Goal: Information Seeking & Learning: Learn about a topic

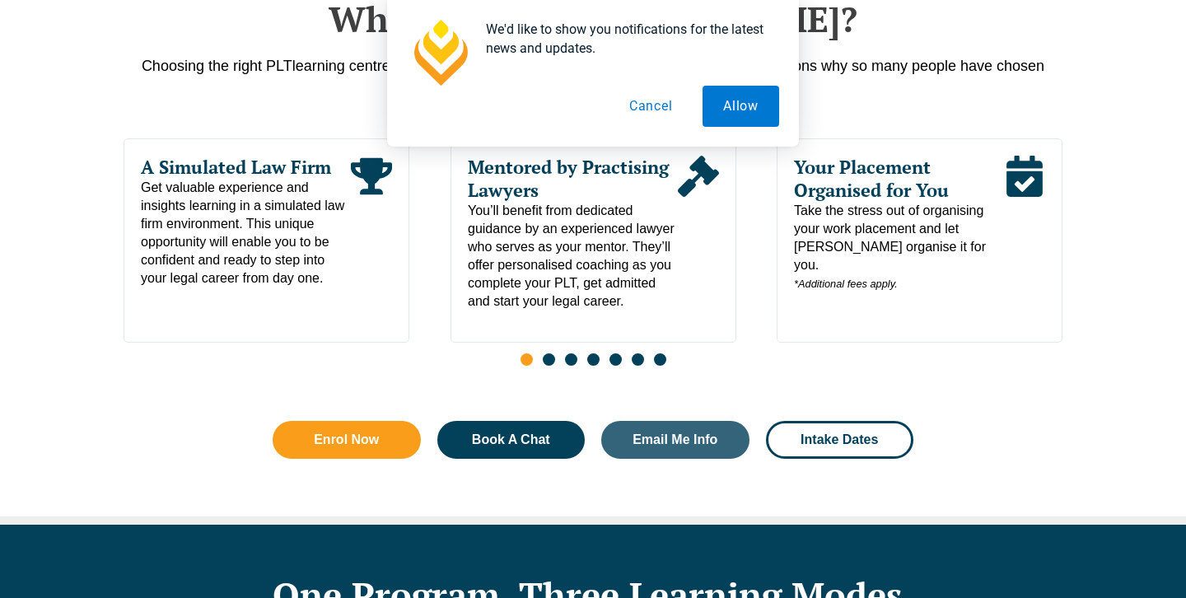
scroll to position [872, 0]
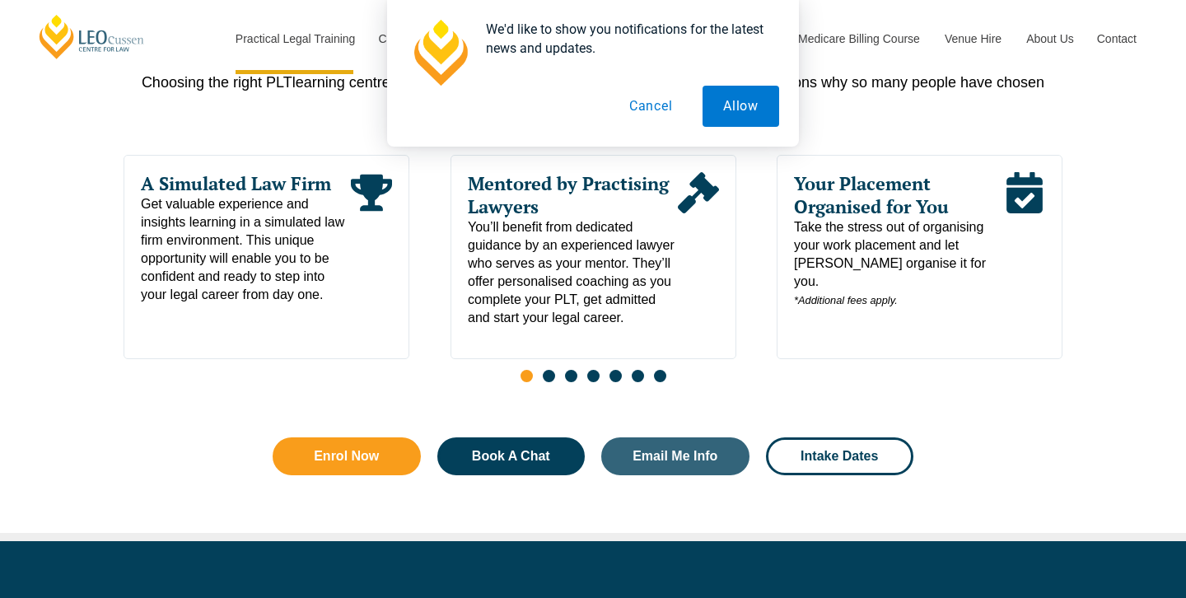
click at [652, 114] on button "Cancel" at bounding box center [651, 106] width 85 height 41
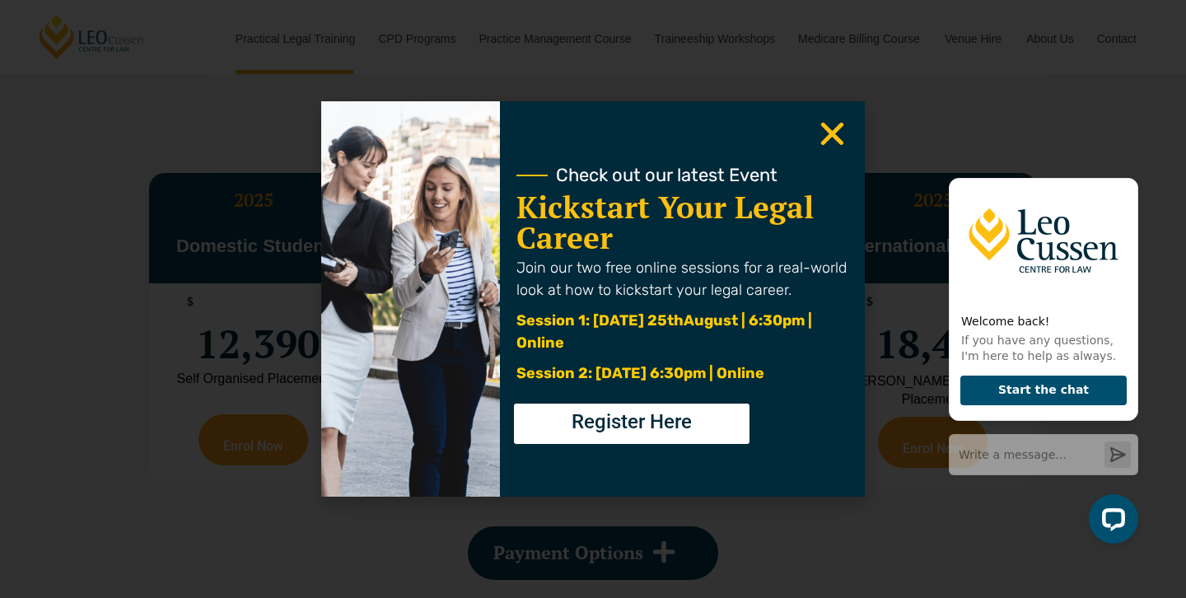
scroll to position [3471, 0]
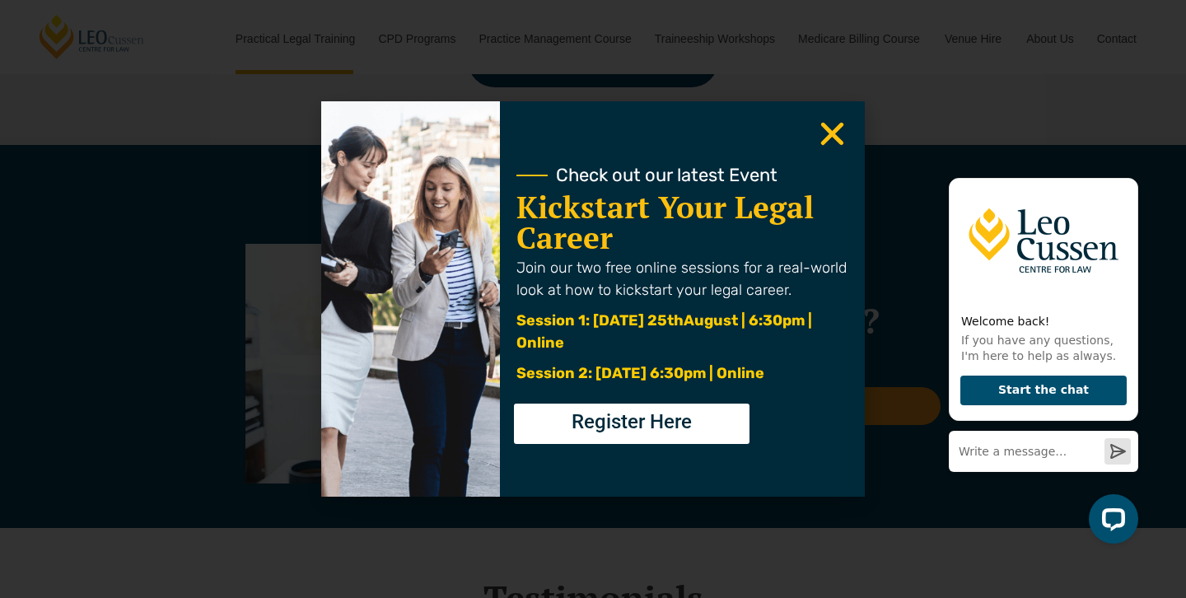
click at [847, 133] on icon "Close" at bounding box center [832, 134] width 32 height 32
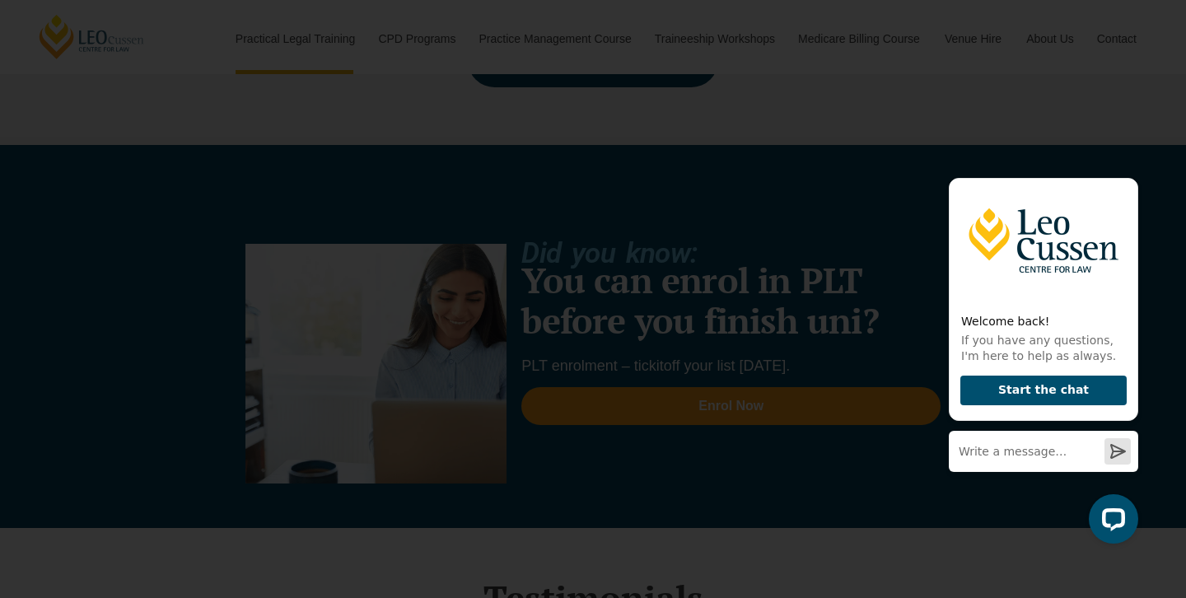
click at [803, 129] on div "Check out our latest Event Kickstart Your Legal Career Join our two free online…" at bounding box center [682, 298] width 365 height 395
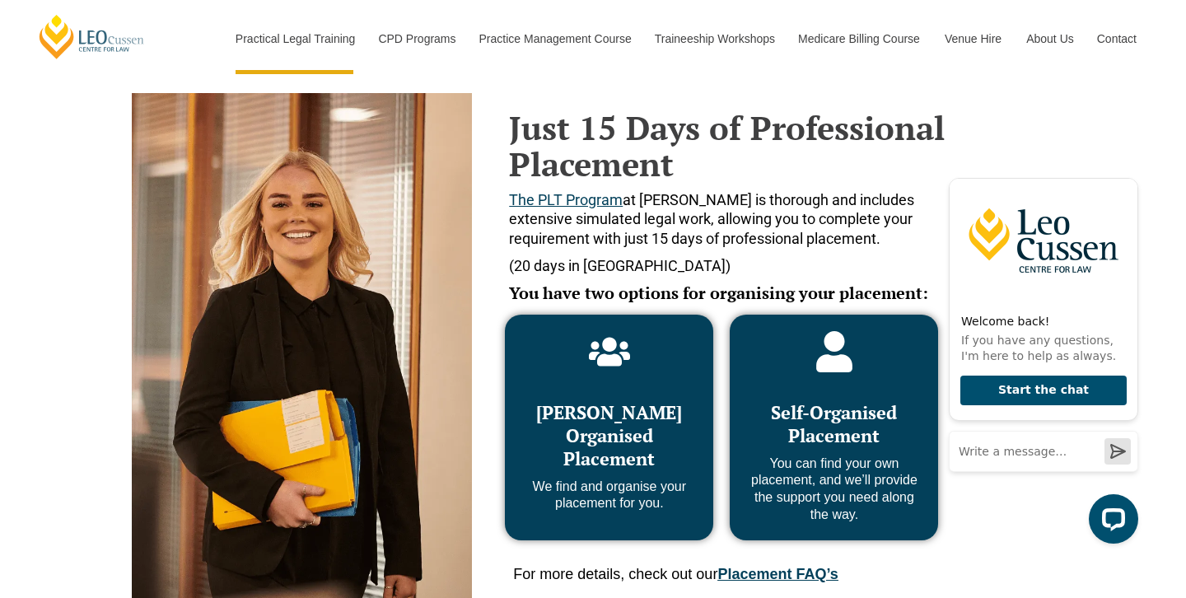
scroll to position [682, 0]
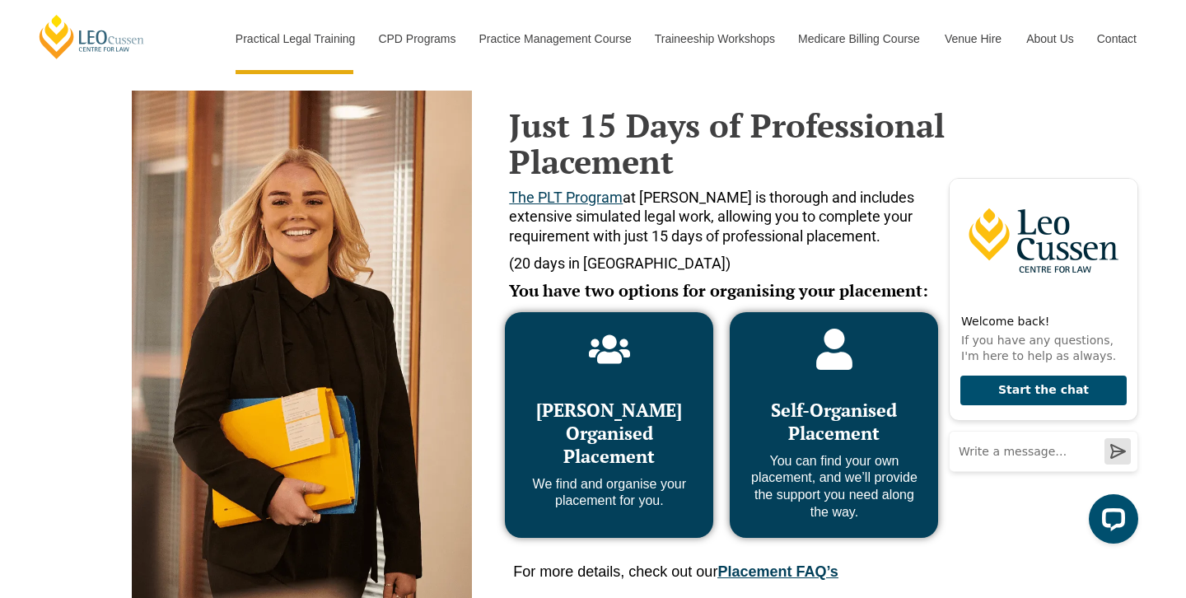
click at [862, 405] on span "Self-Organised Placement" at bounding box center [834, 421] width 126 height 47
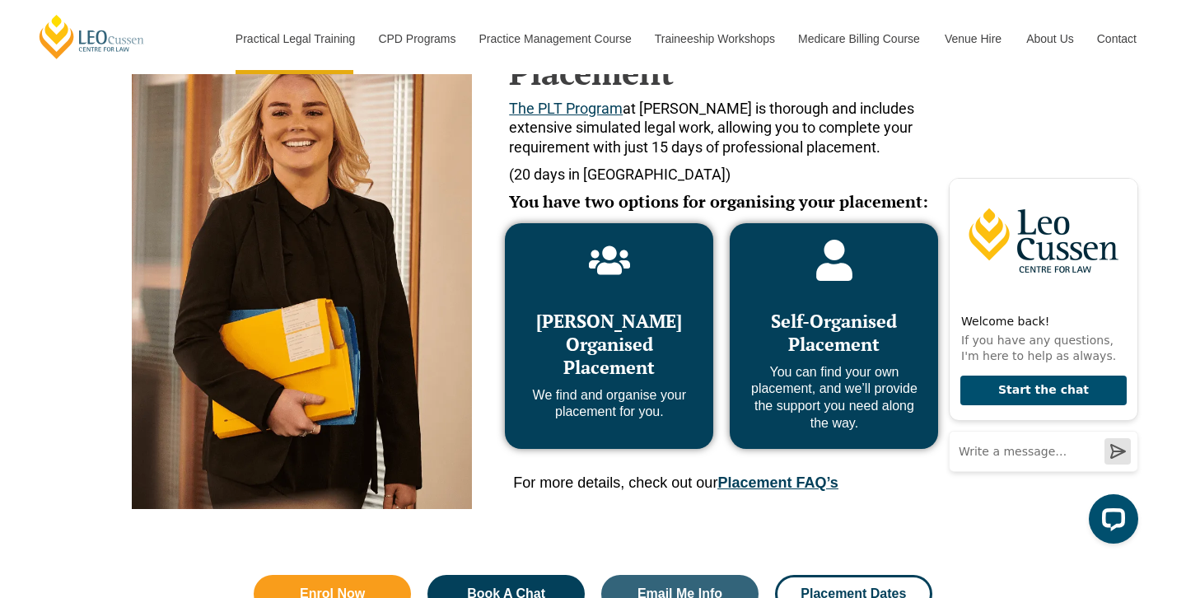
scroll to position [765, 0]
